Goal: Information Seeking & Learning: Learn about a topic

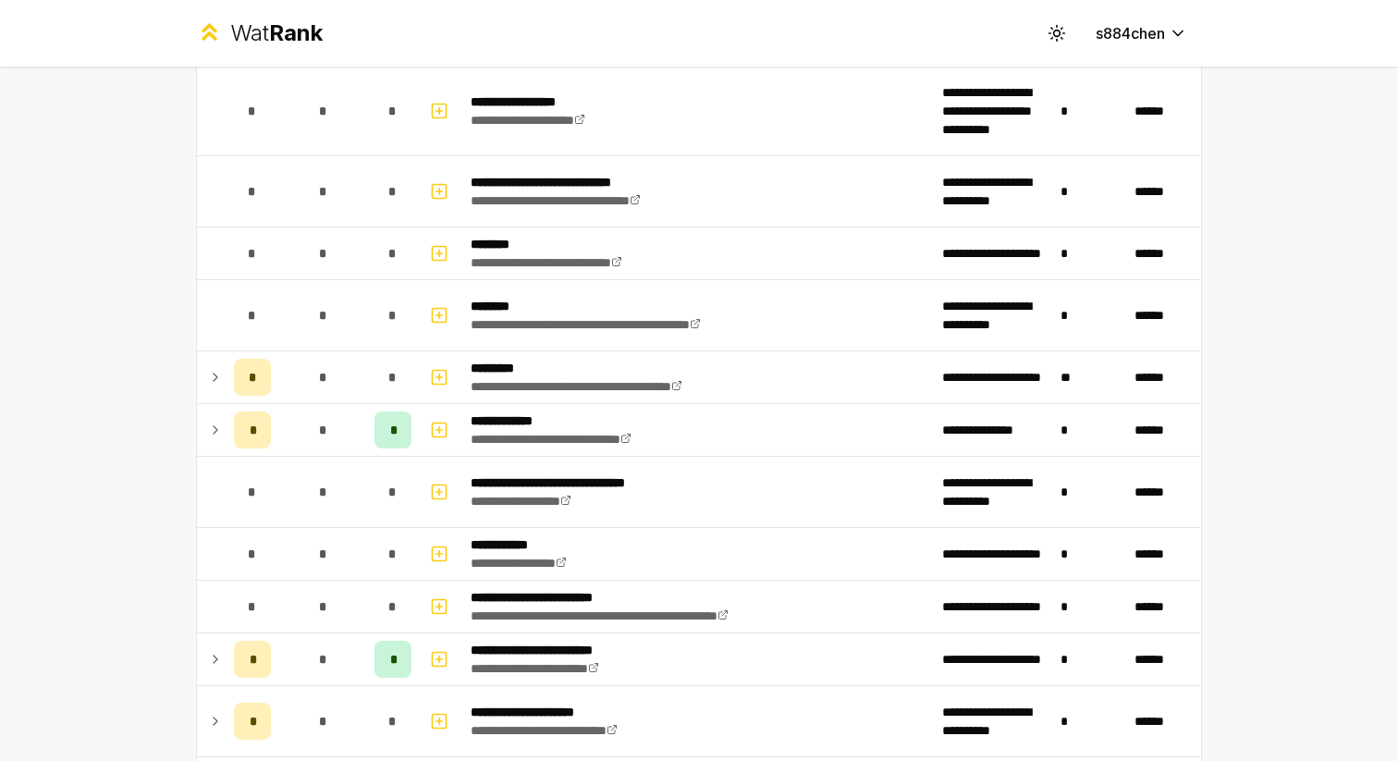
scroll to position [2797, 0]
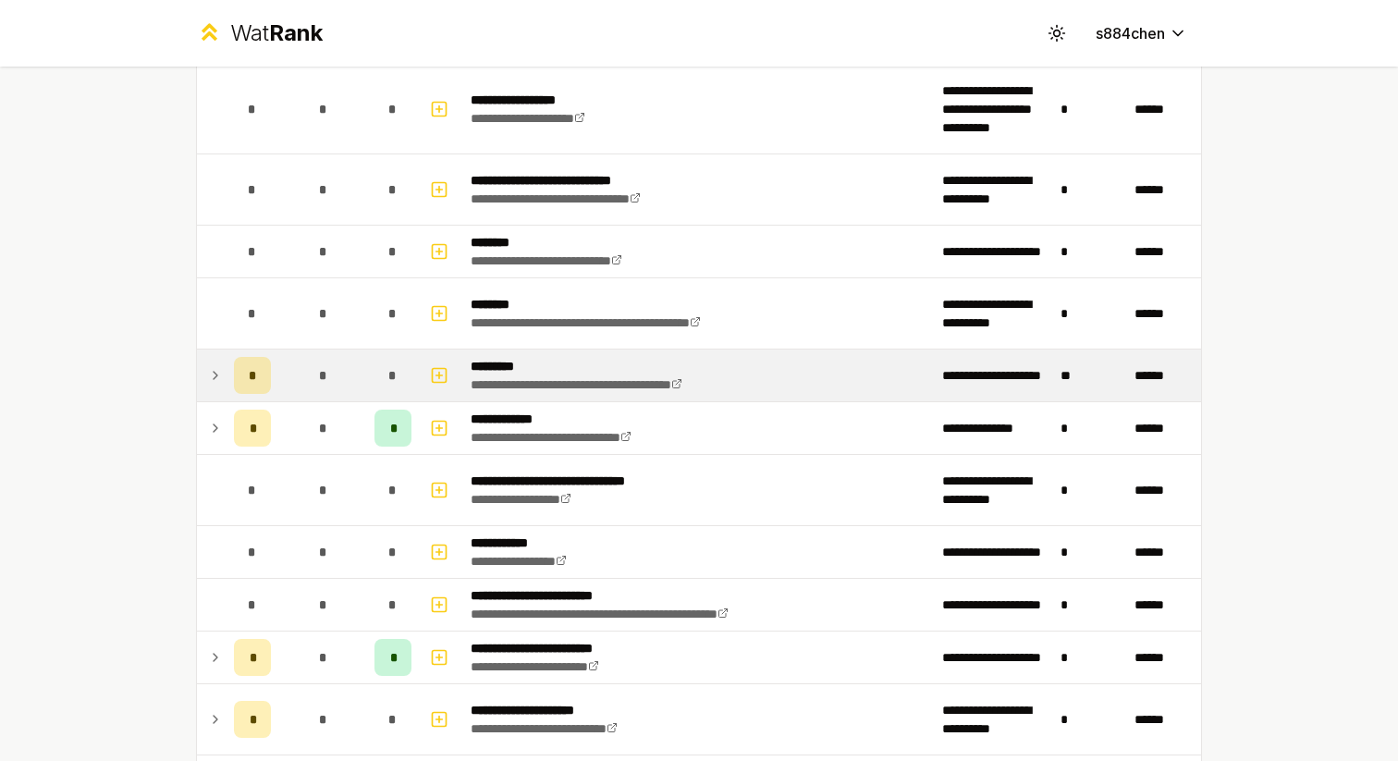
click at [620, 358] on p "*********" at bounding box center [608, 366] width 275 height 18
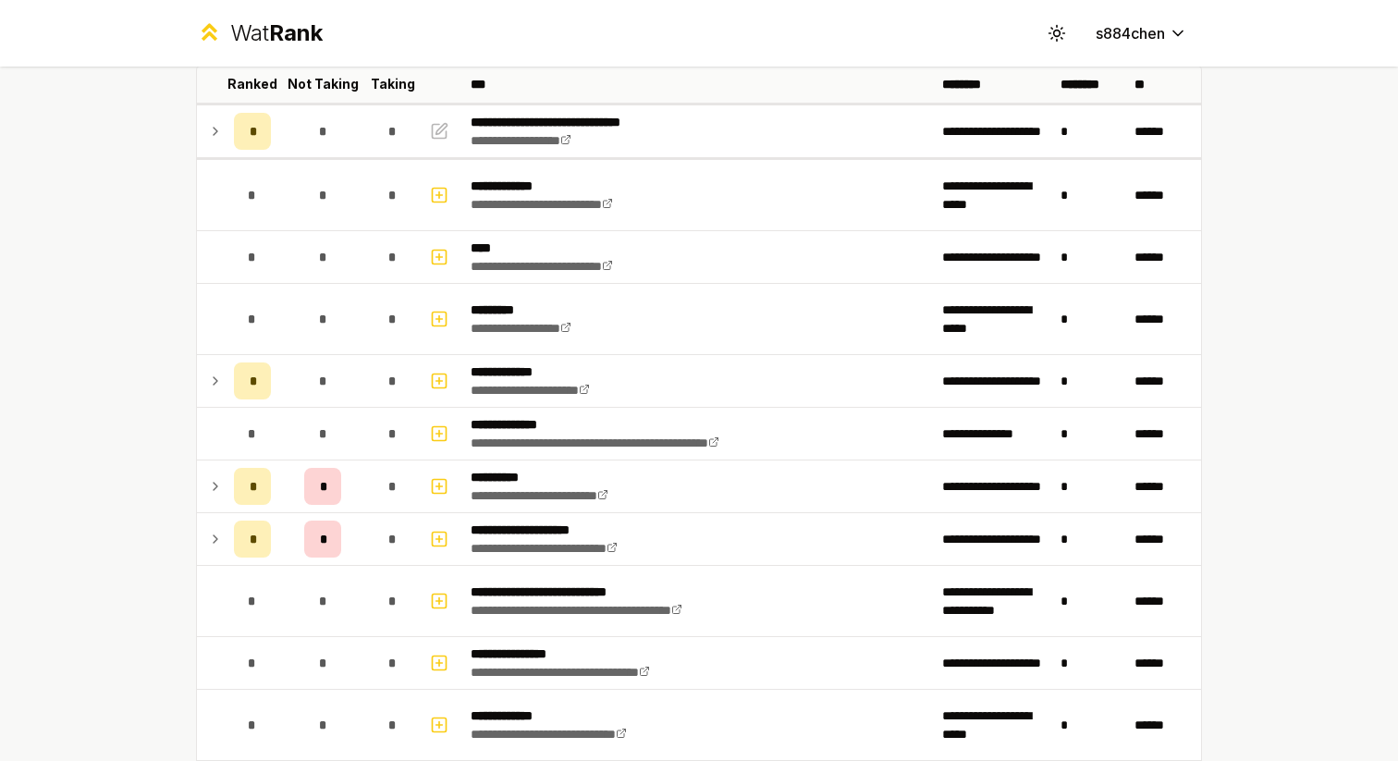
scroll to position [0, 0]
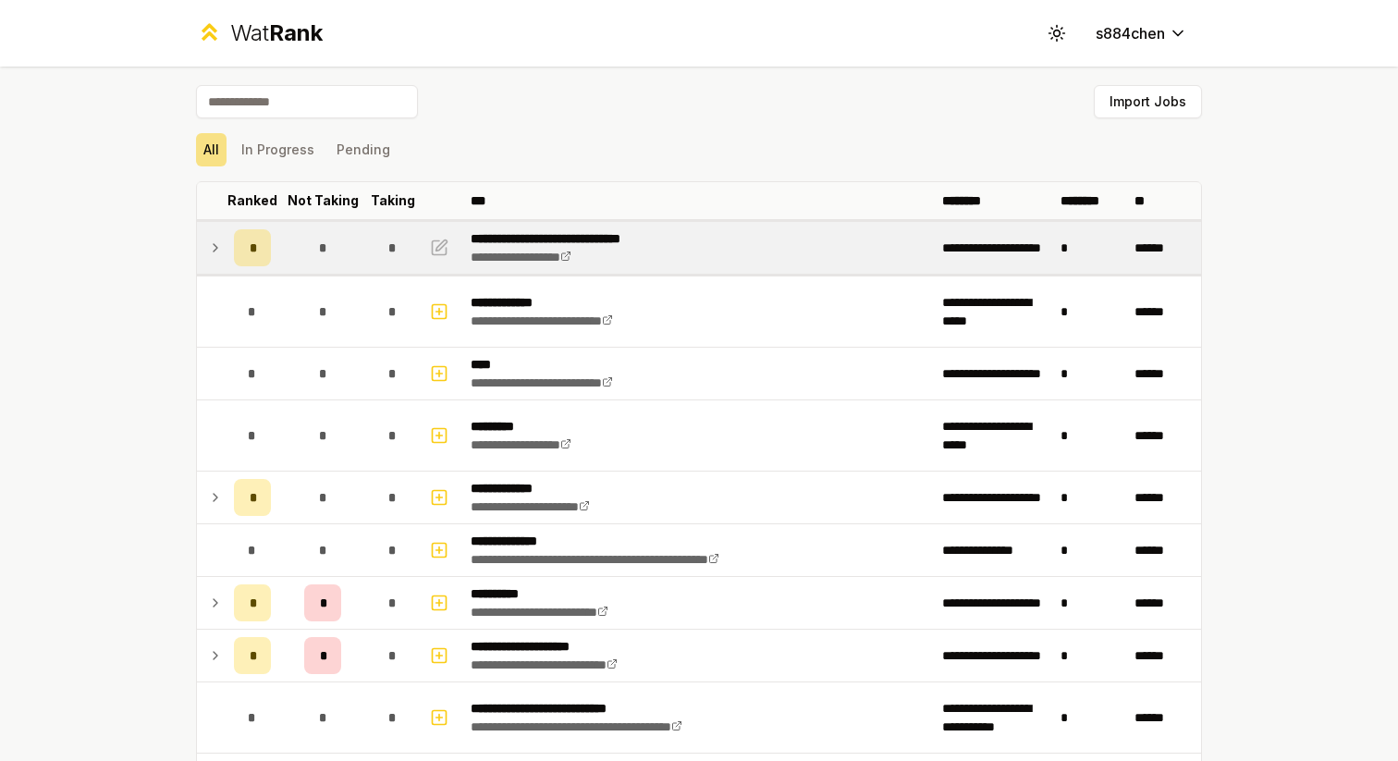
click at [356, 254] on td "*" at bounding box center [322, 248] width 89 height 52
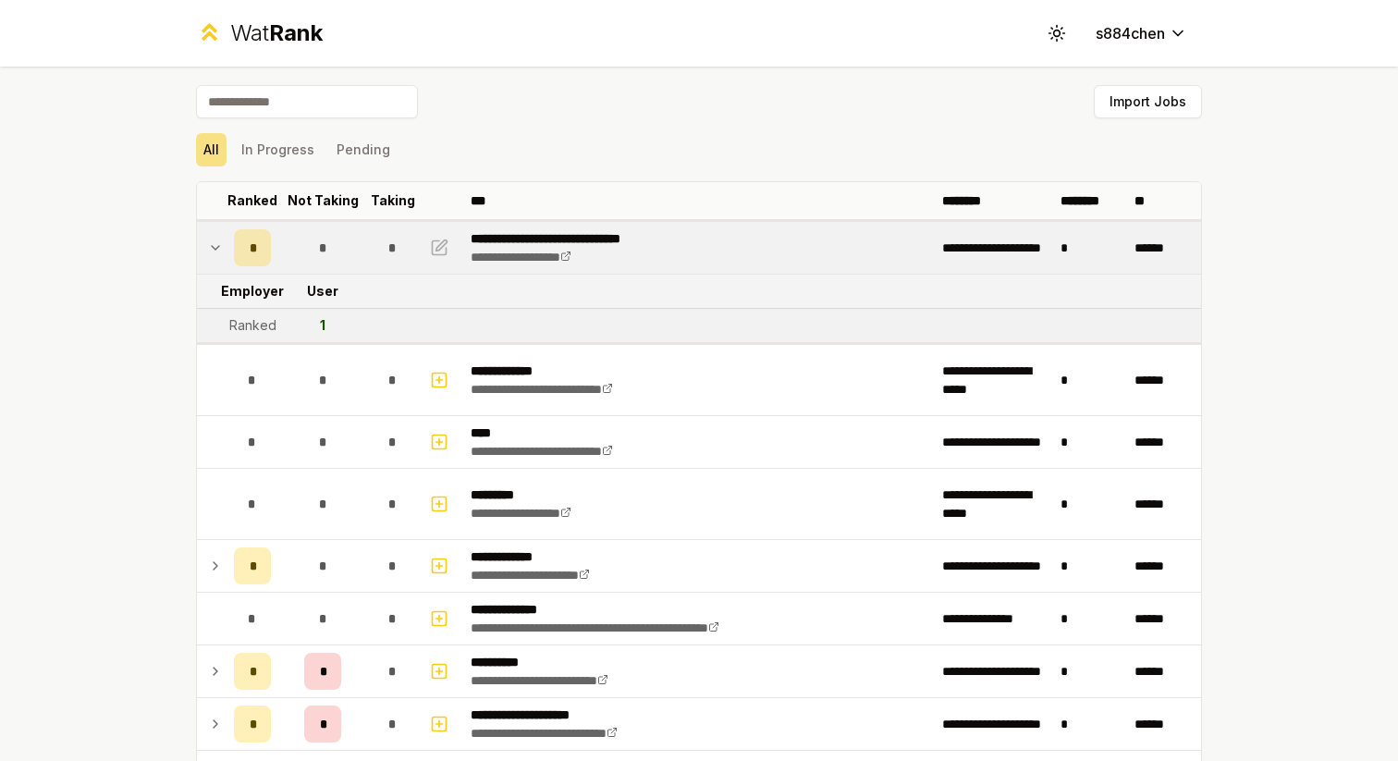
click at [356, 254] on td "*" at bounding box center [322, 248] width 89 height 52
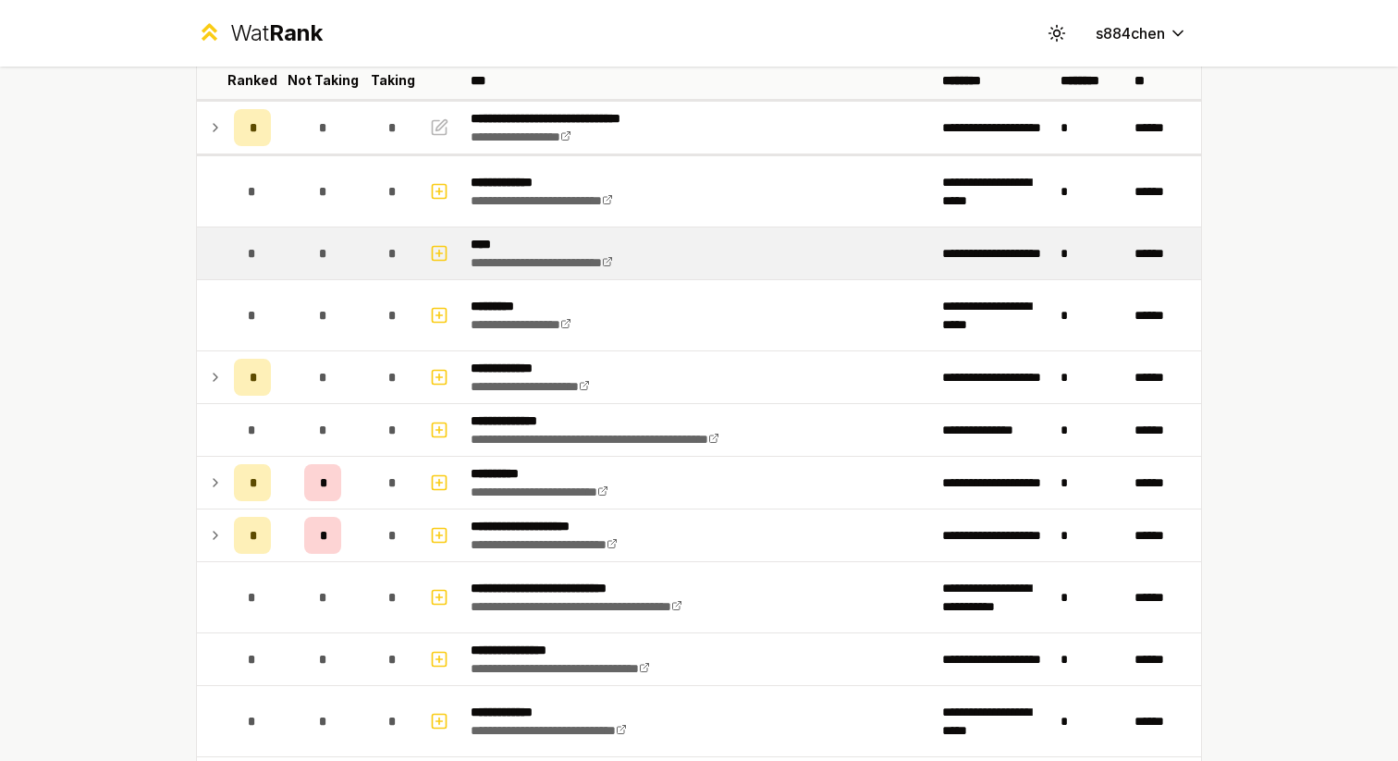
scroll to position [122, 0]
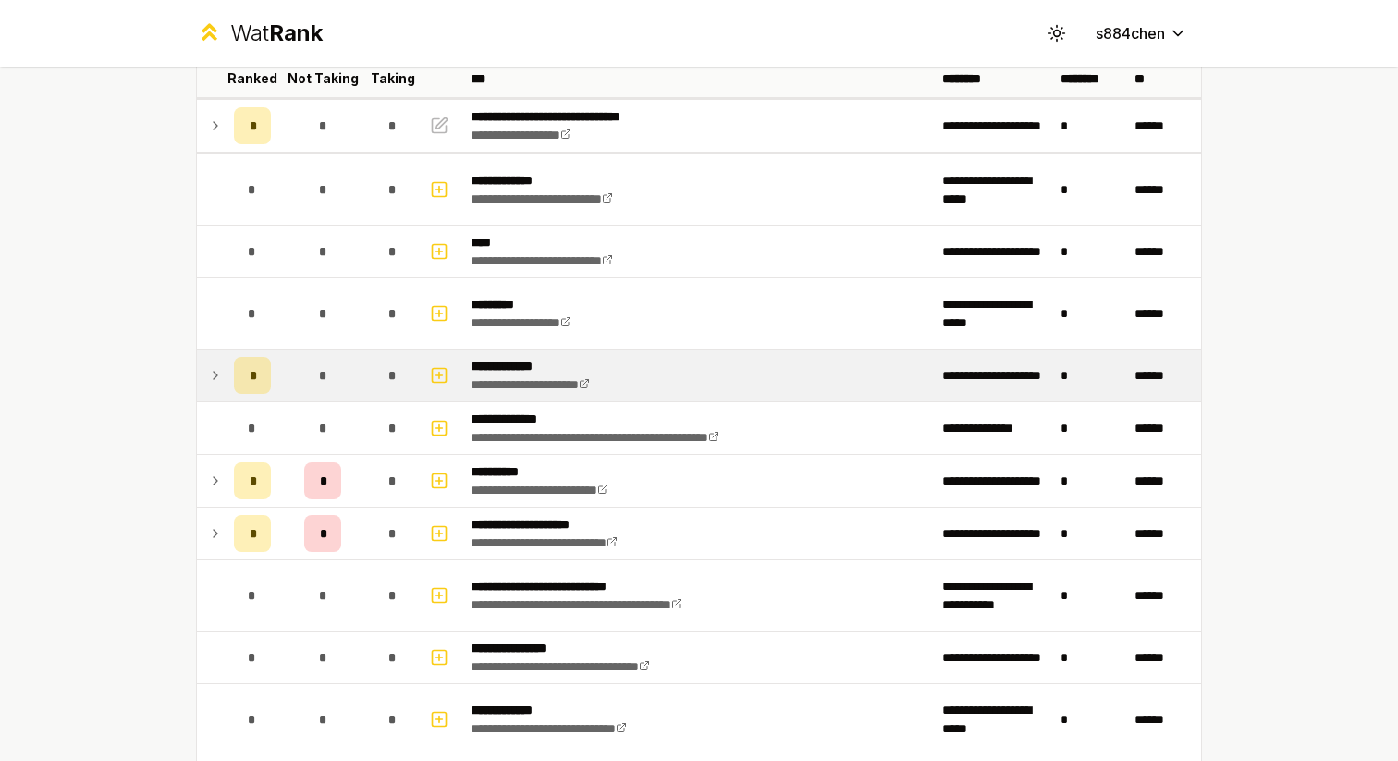
click at [374, 380] on div "*" at bounding box center [392, 375] width 37 height 37
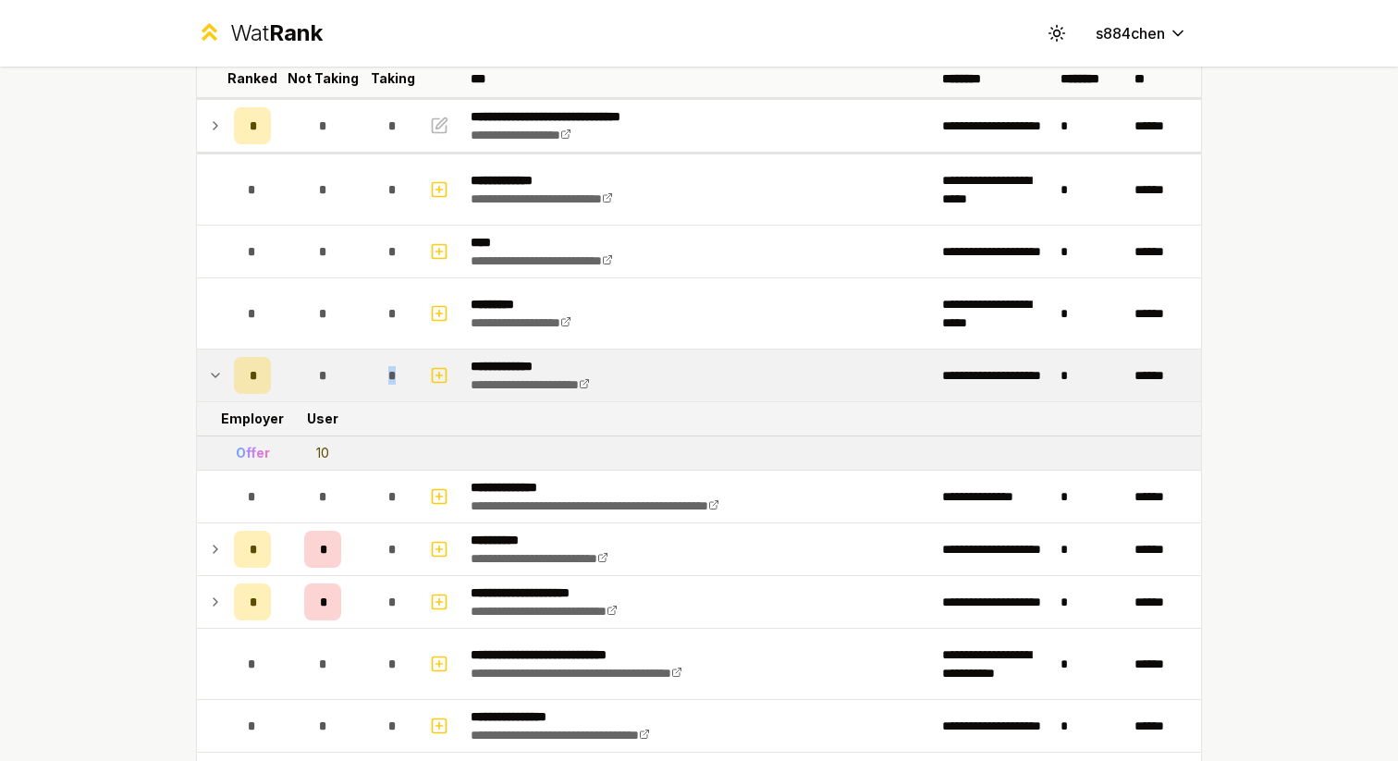
click at [374, 380] on div "*" at bounding box center [392, 375] width 37 height 37
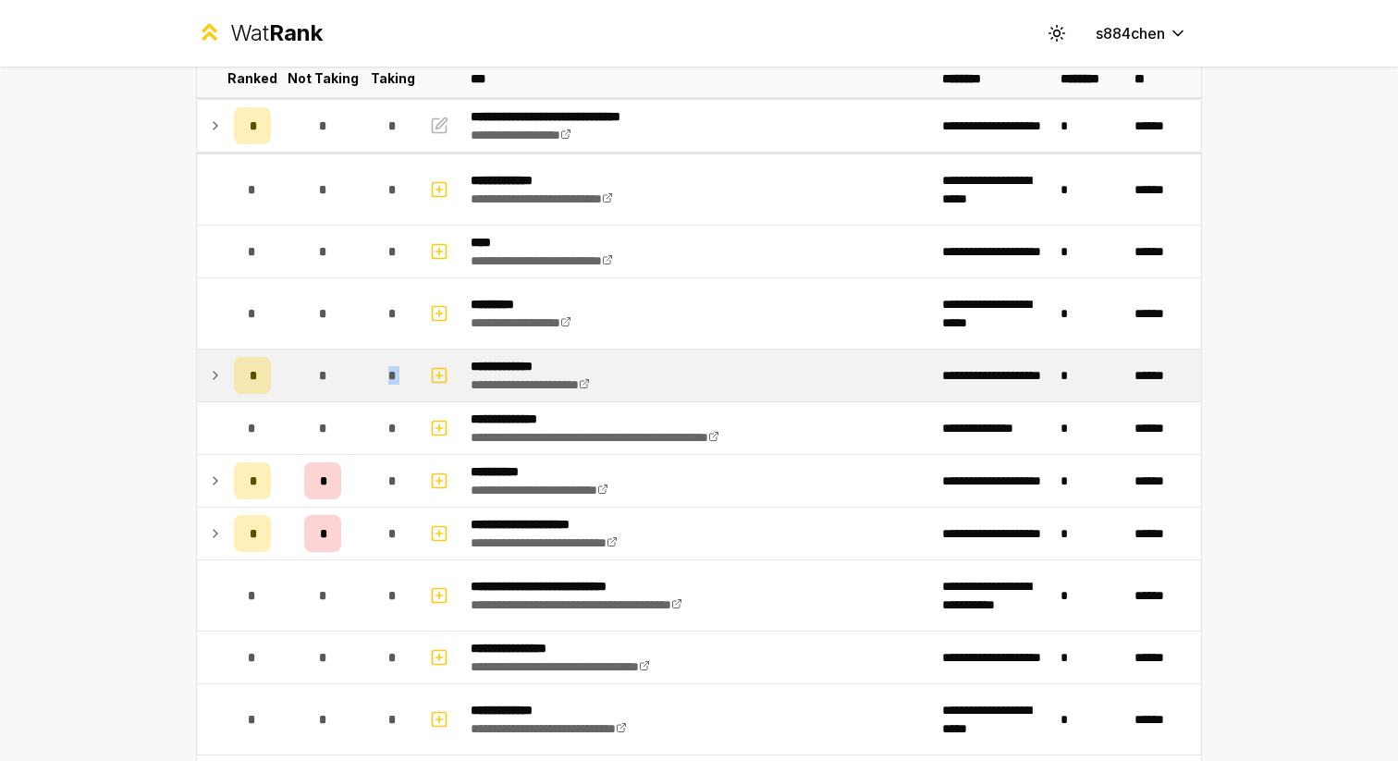
click at [374, 380] on div "*" at bounding box center [392, 375] width 37 height 37
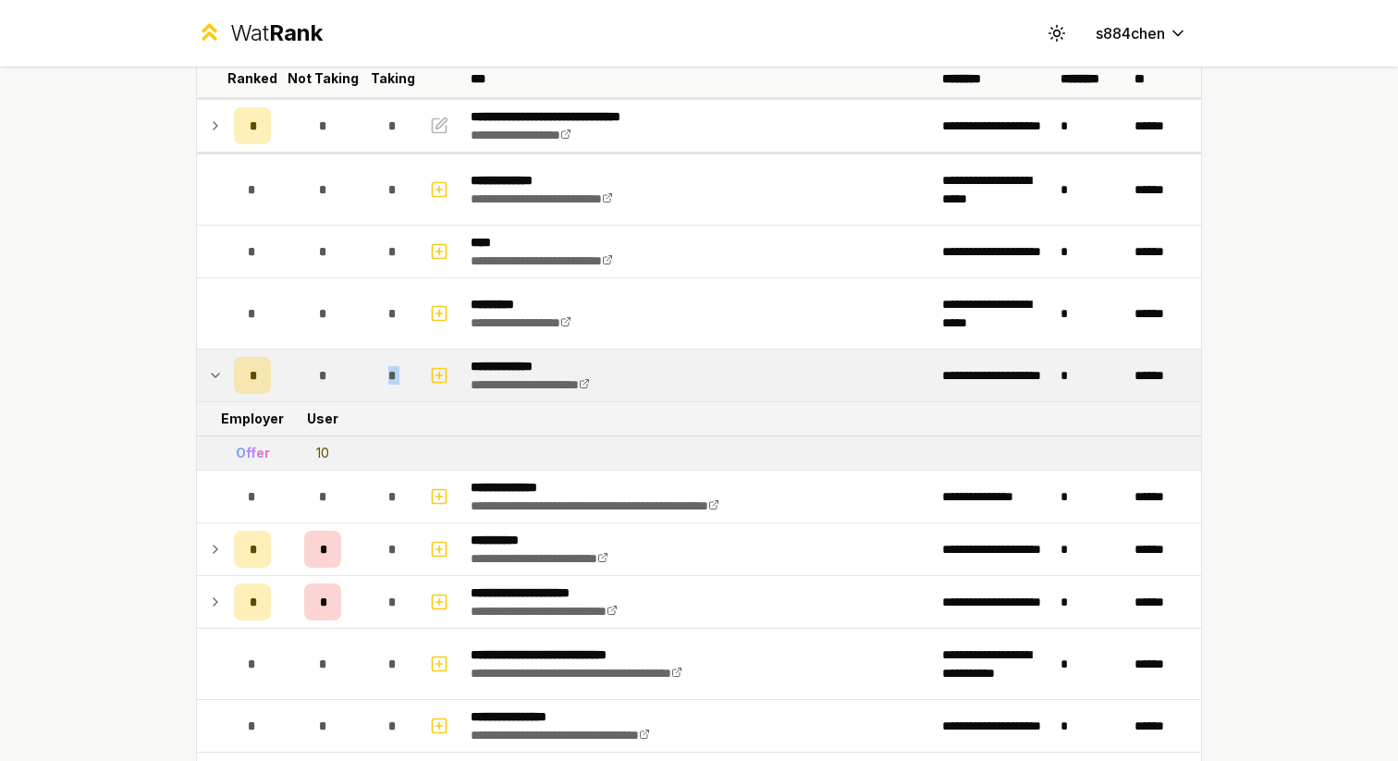
click at [374, 380] on div "*" at bounding box center [392, 375] width 37 height 37
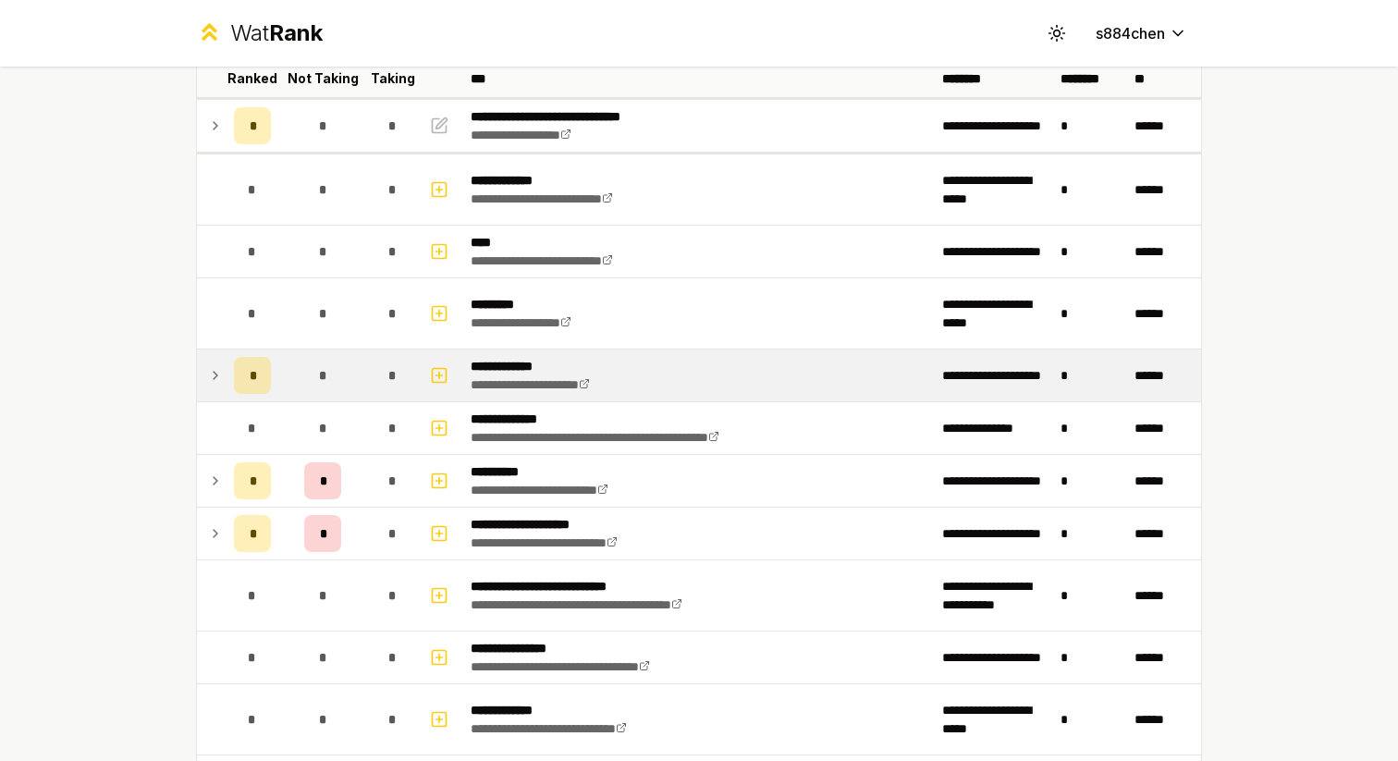
scroll to position [145, 0]
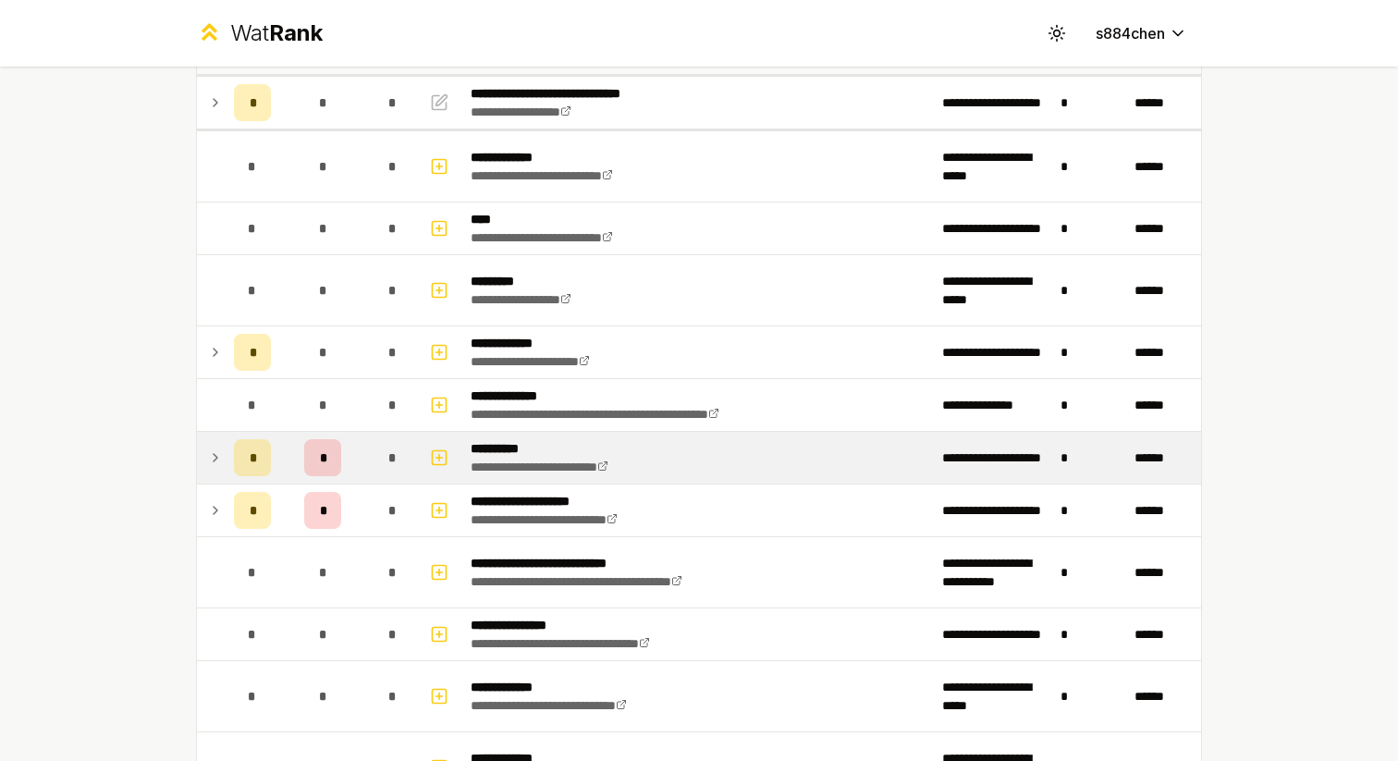
click at [371, 459] on td "*" at bounding box center [393, 458] width 52 height 52
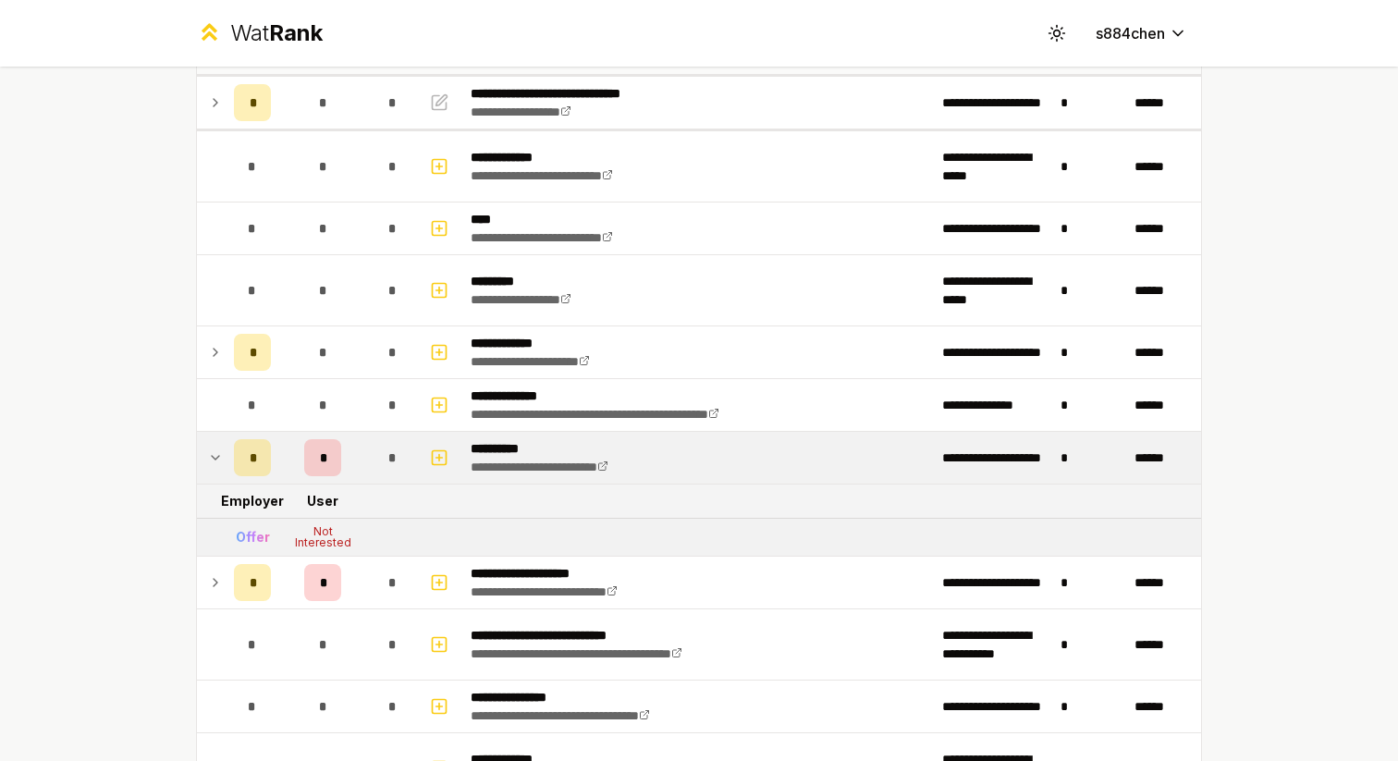
click at [371, 459] on td "*" at bounding box center [393, 458] width 52 height 52
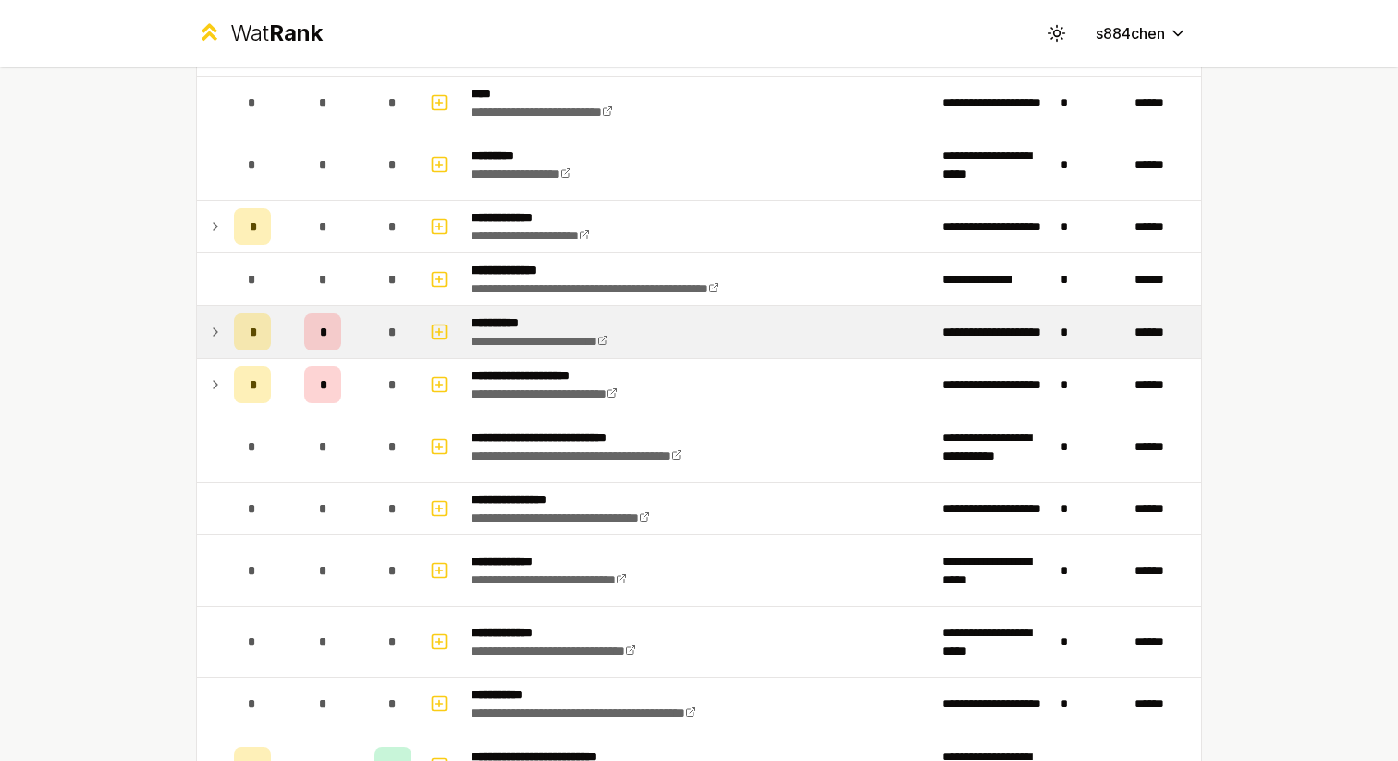
scroll to position [282, 0]
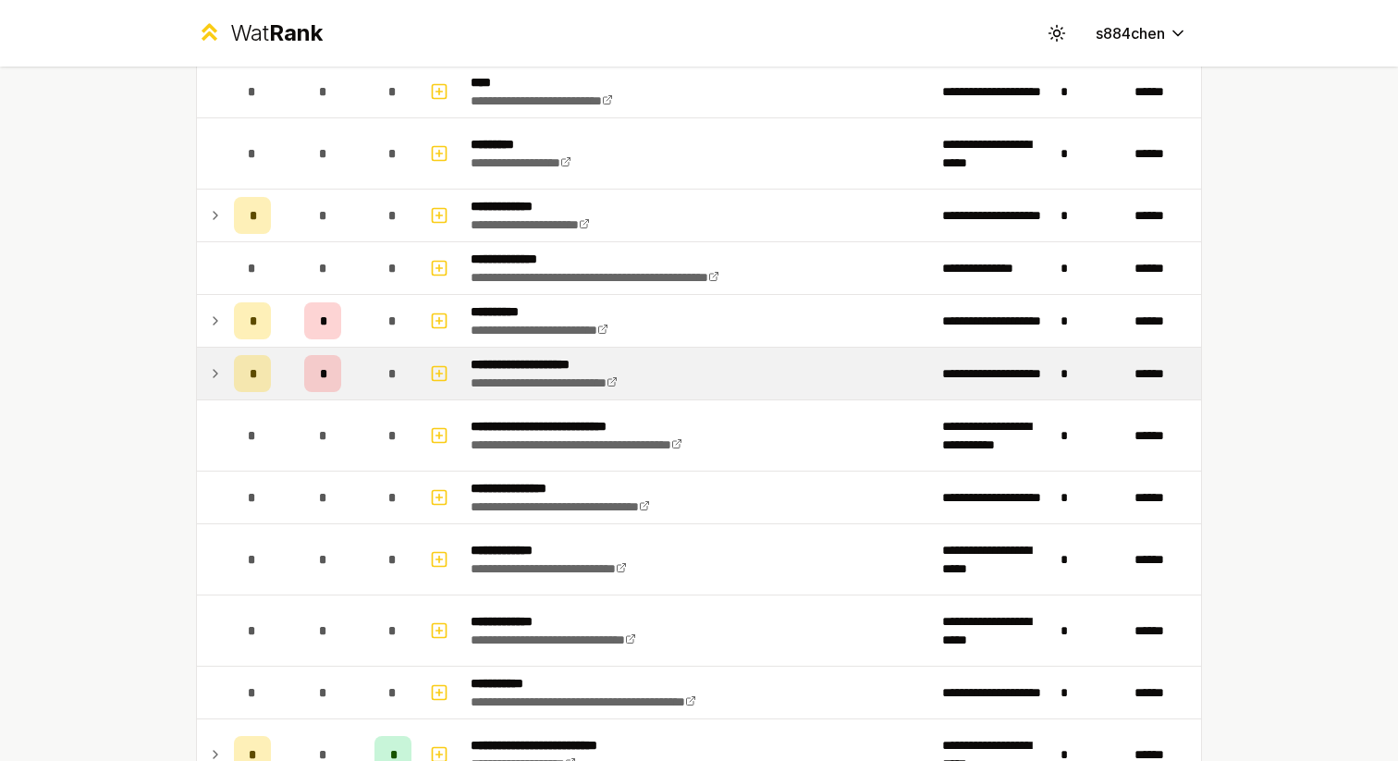
click at [375, 366] on div "*" at bounding box center [392, 373] width 37 height 37
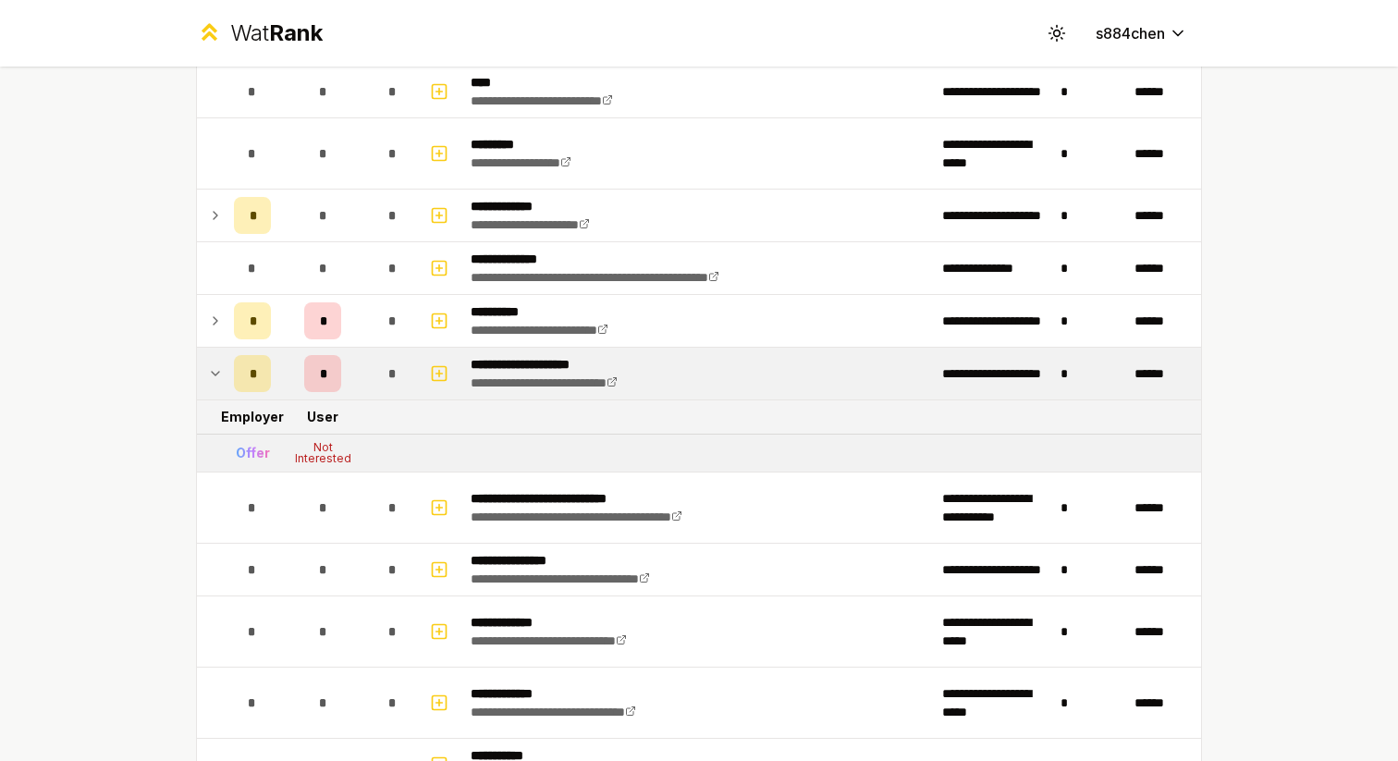
click at [381, 381] on div "*" at bounding box center [392, 373] width 37 height 37
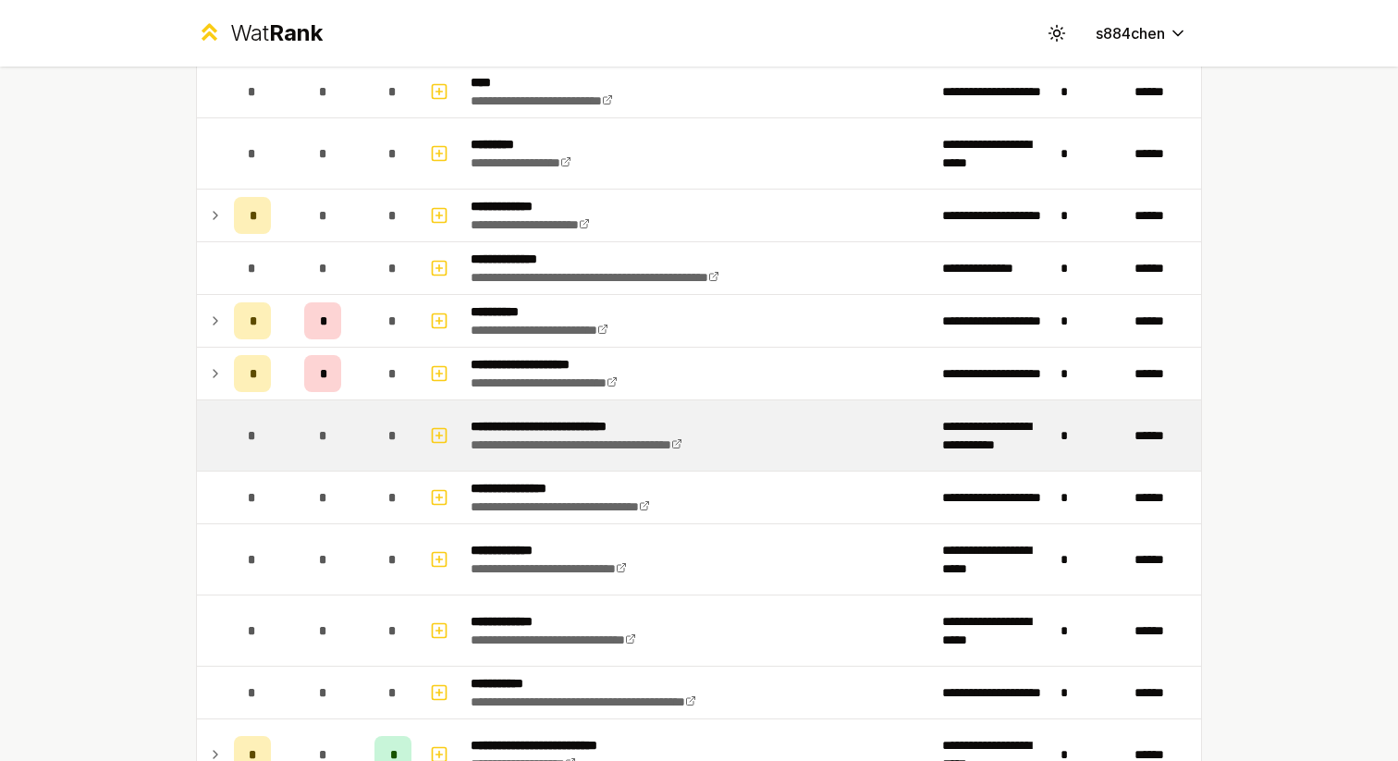
click at [385, 400] on td "*" at bounding box center [393, 435] width 52 height 70
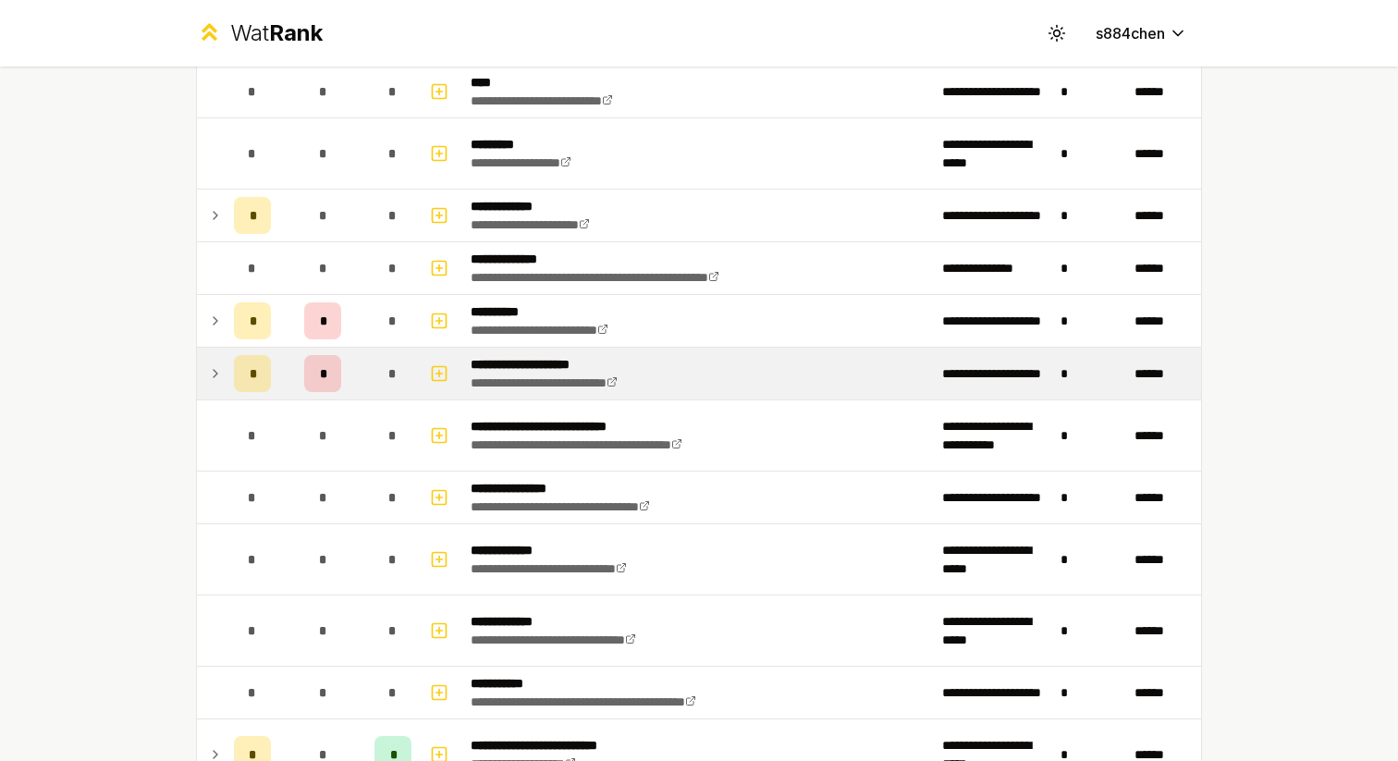
click at [389, 366] on span "*" at bounding box center [392, 373] width 8 height 18
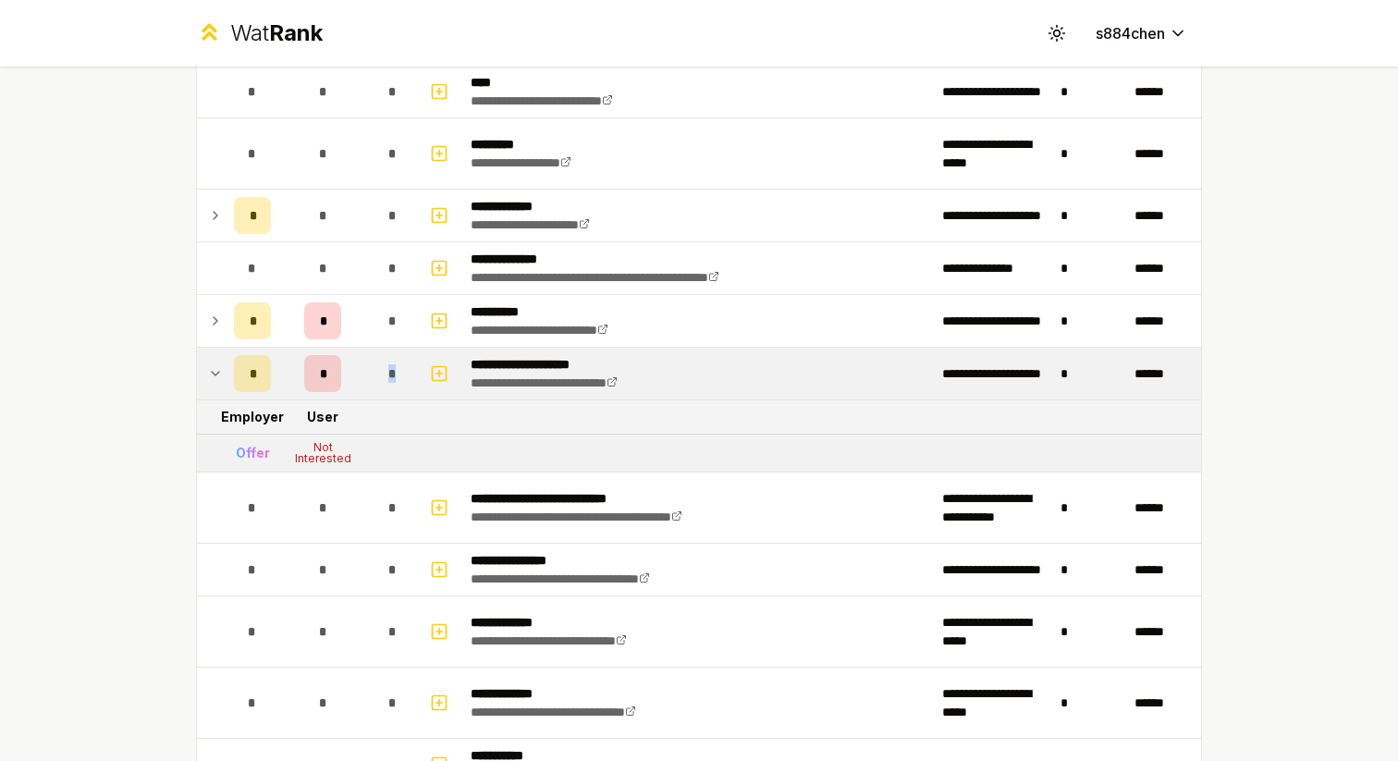
click at [389, 366] on span "*" at bounding box center [392, 373] width 8 height 18
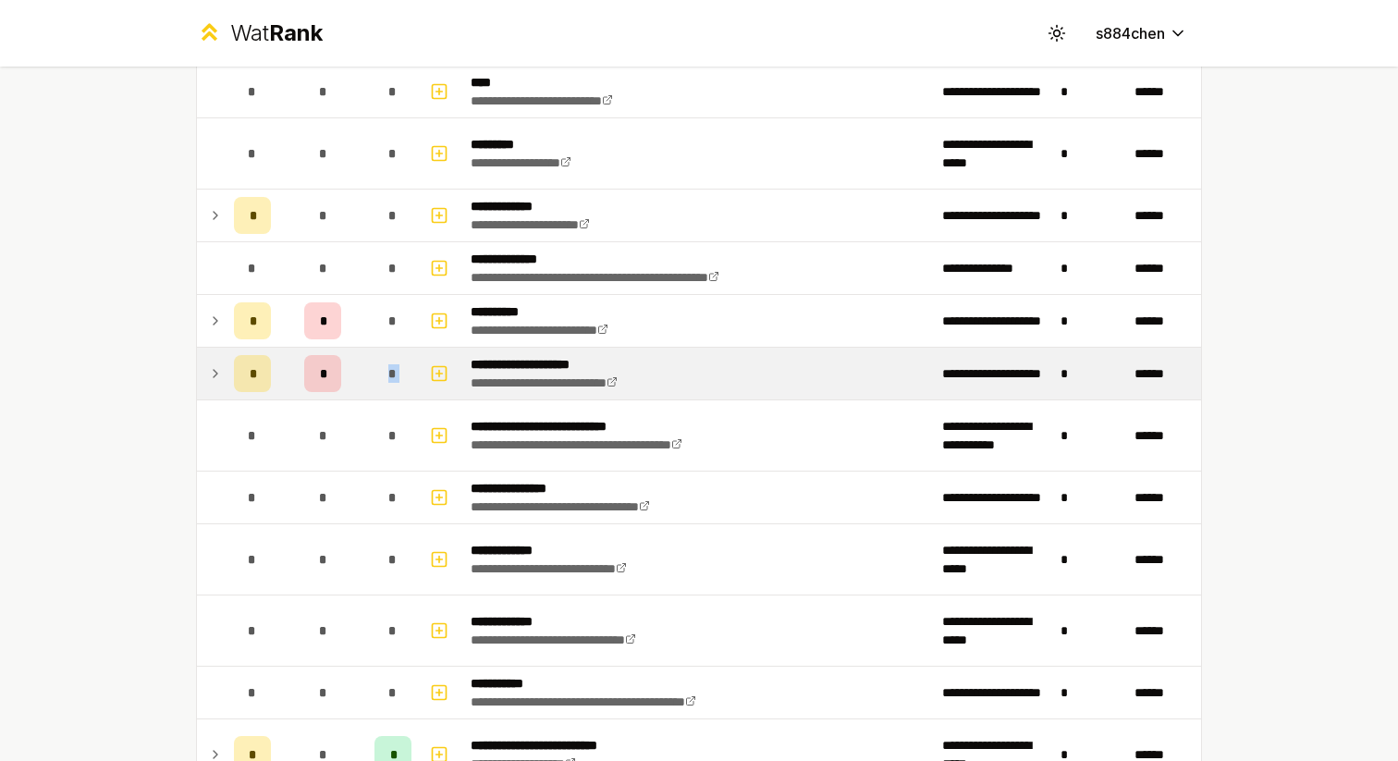
click at [389, 366] on span "*" at bounding box center [392, 373] width 8 height 18
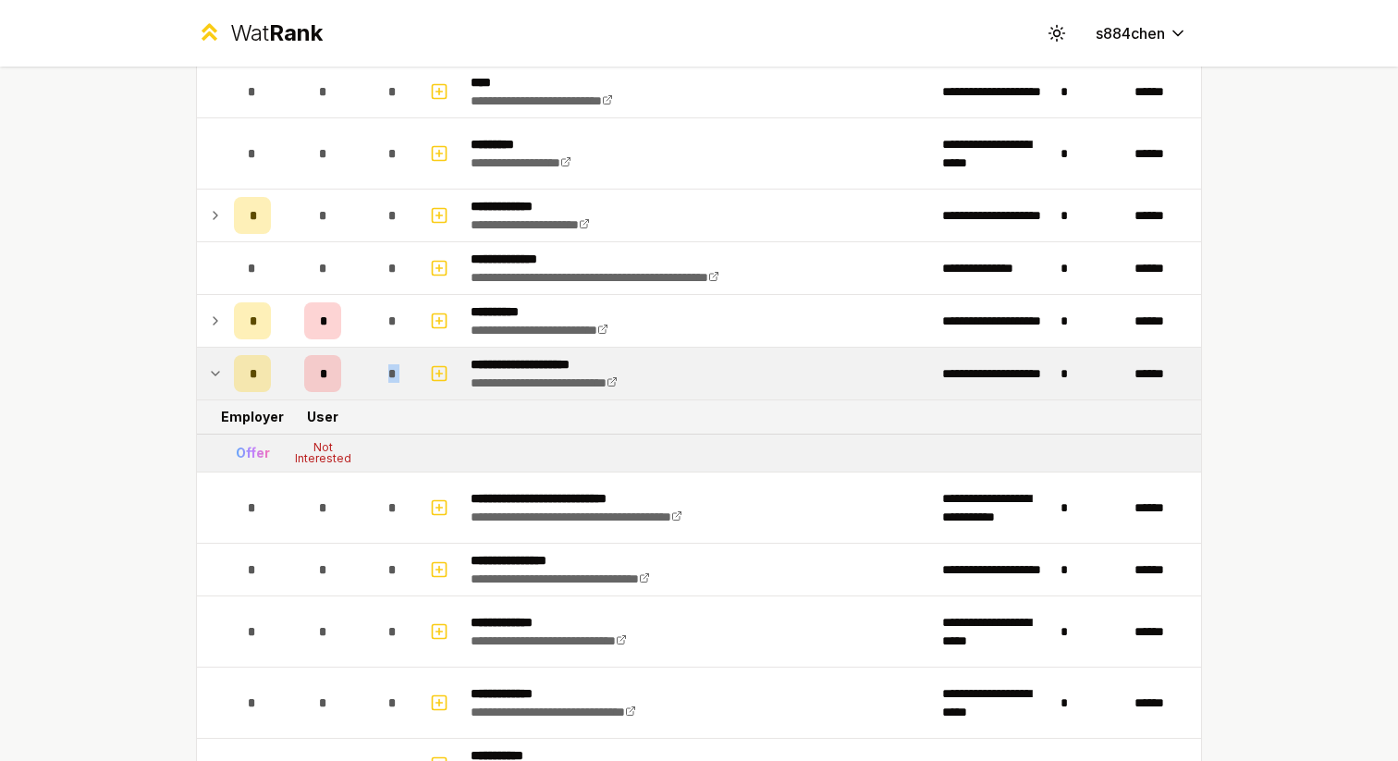
click at [389, 366] on span "*" at bounding box center [392, 373] width 8 height 18
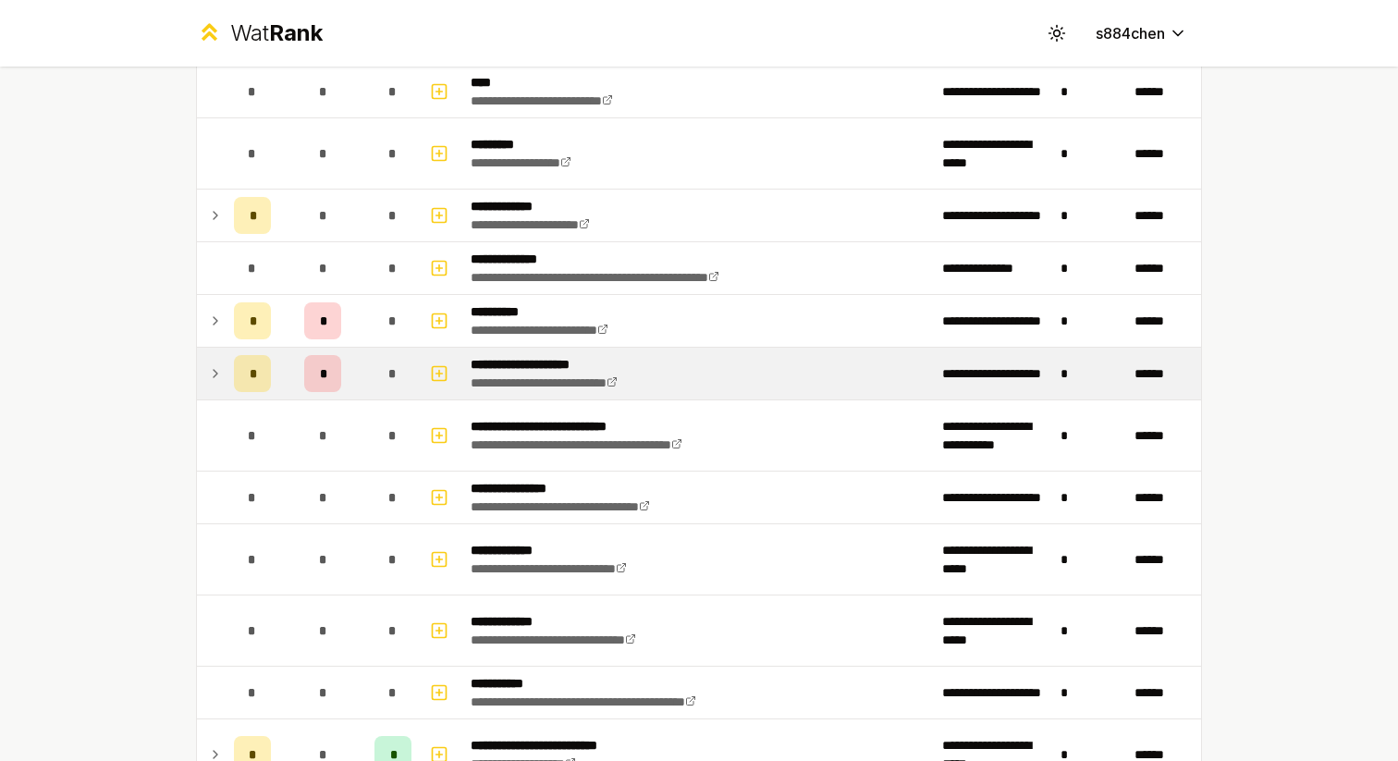
click at [728, 378] on td "**********" at bounding box center [698, 374] width 471 height 52
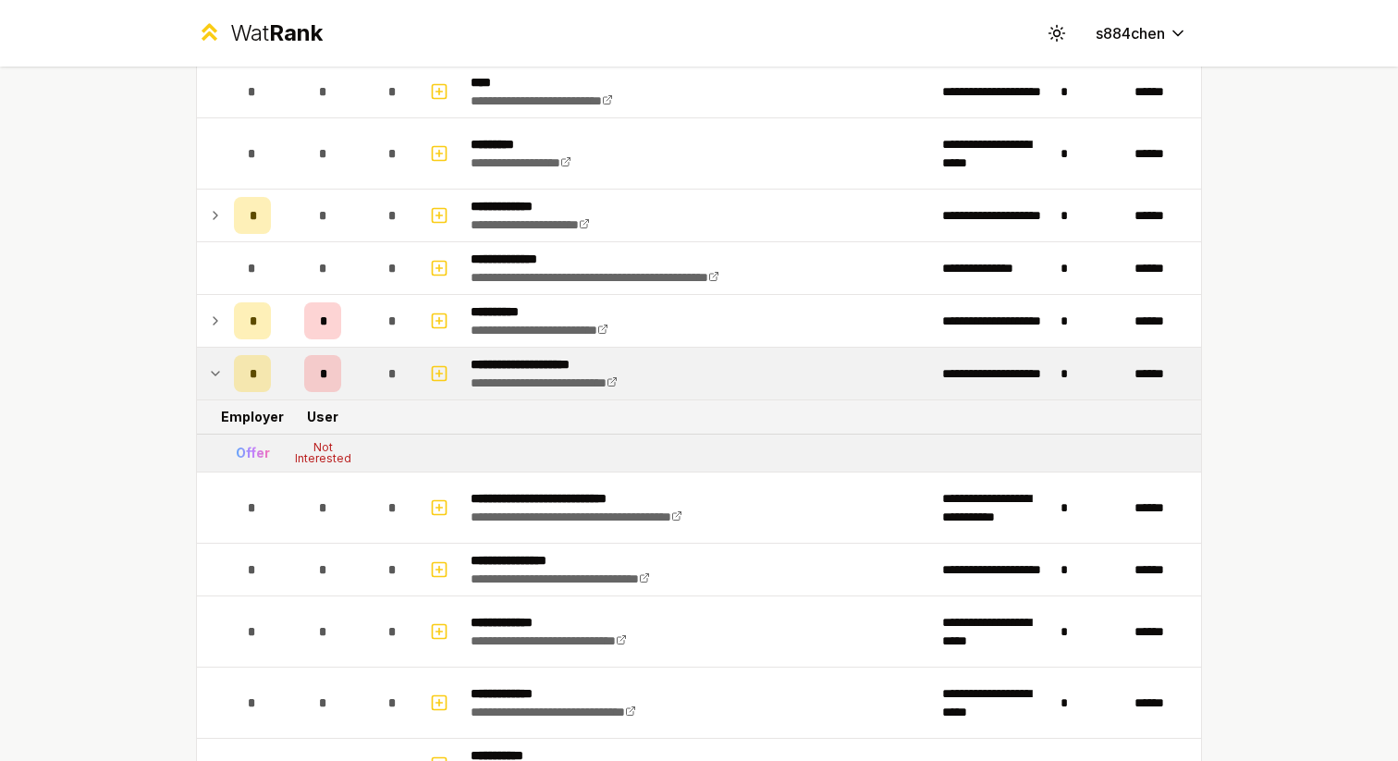
click at [725, 373] on td "**********" at bounding box center [698, 374] width 471 height 52
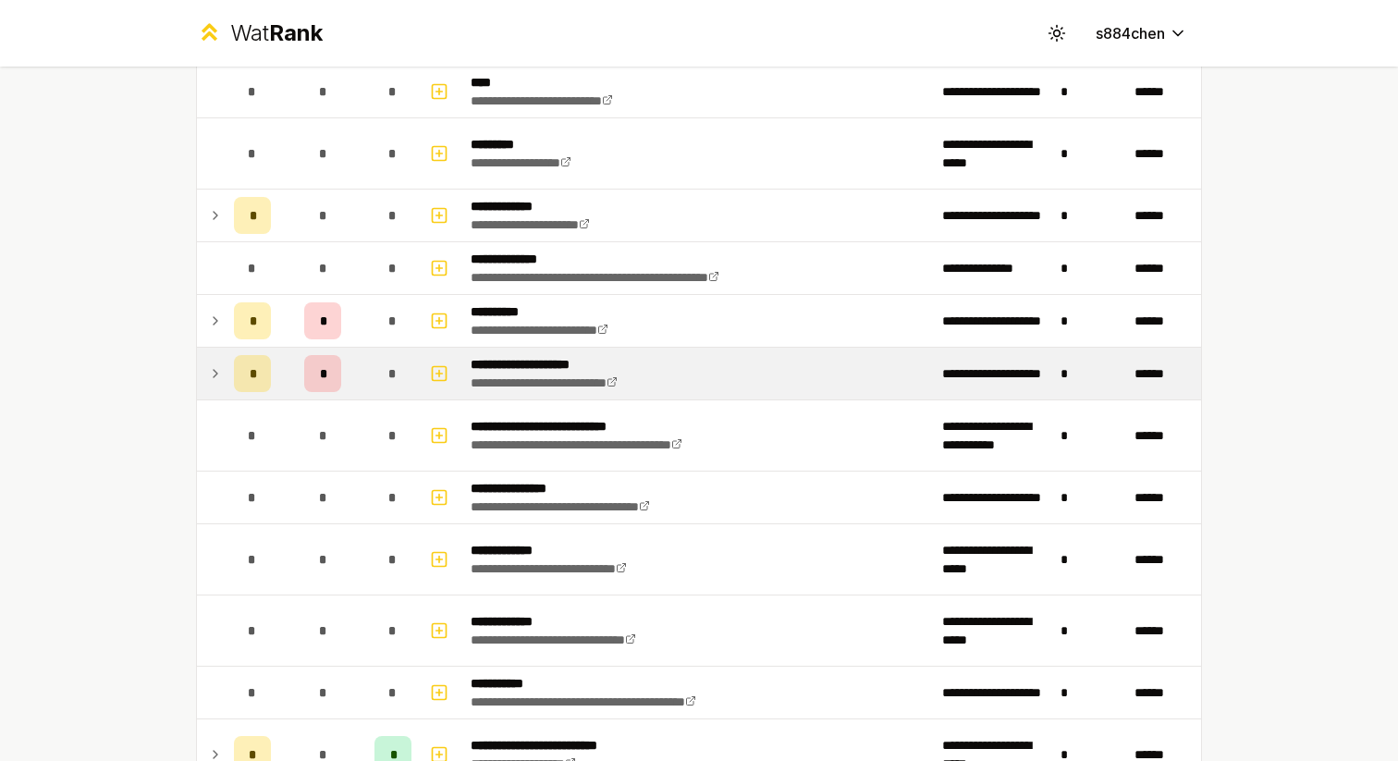
click at [374, 380] on div "*" at bounding box center [392, 373] width 37 height 37
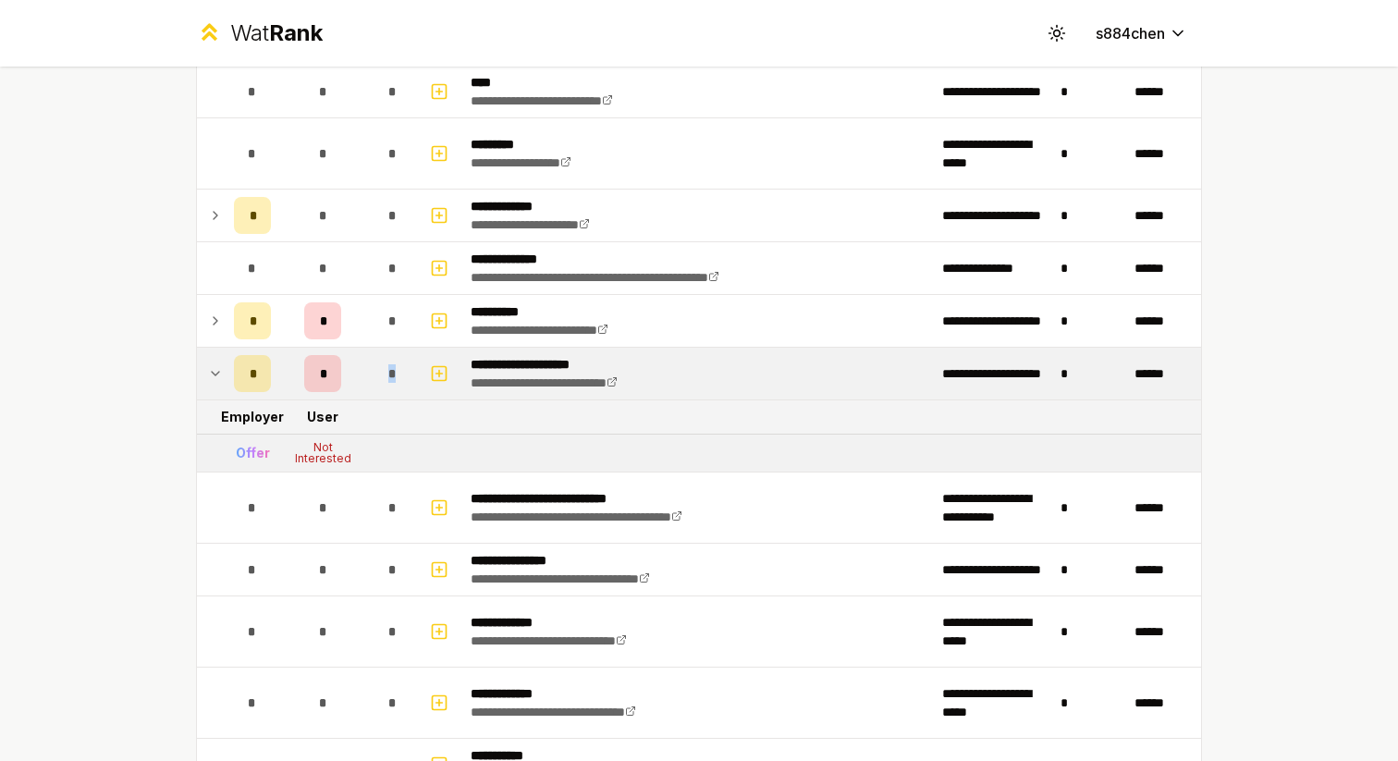
click at [374, 380] on div "*" at bounding box center [392, 373] width 37 height 37
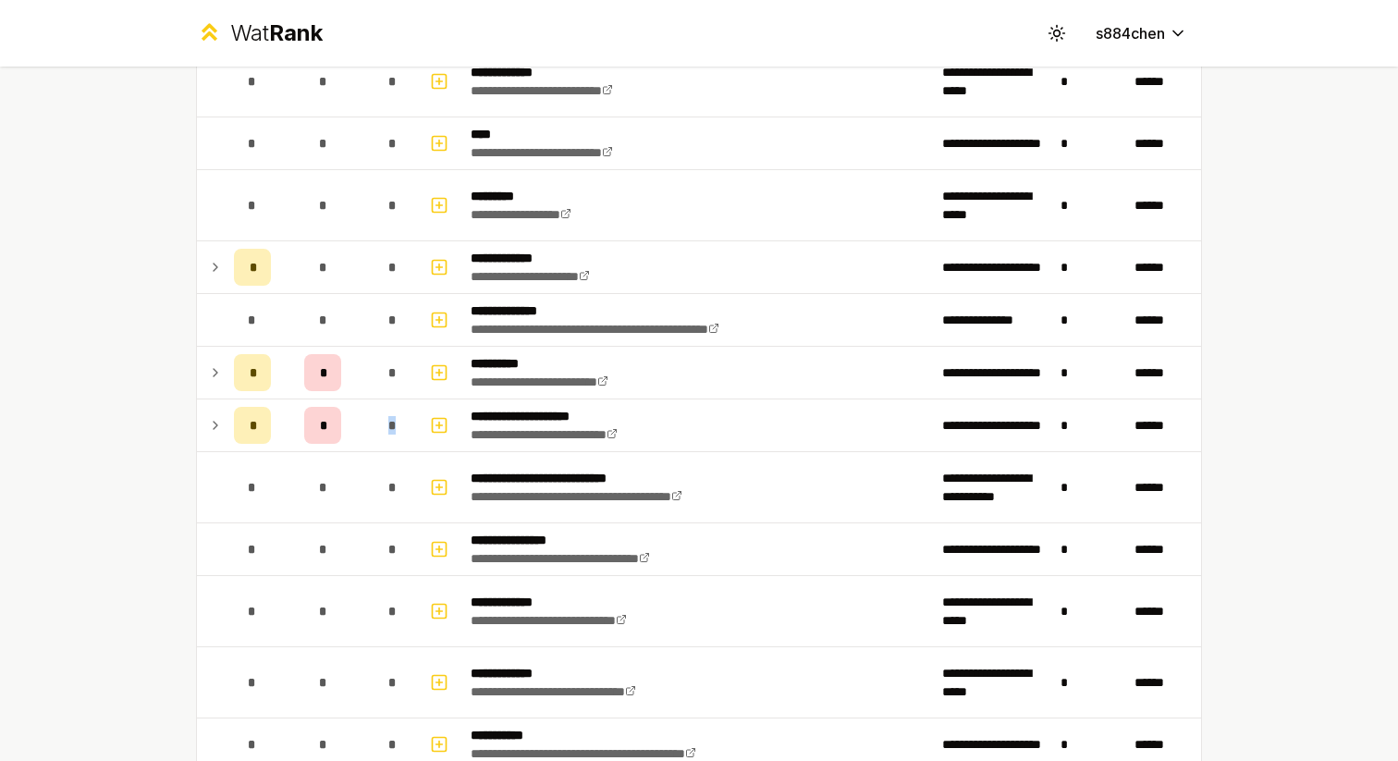
scroll to position [0, 0]
